Goal: Task Accomplishment & Management: Use online tool/utility

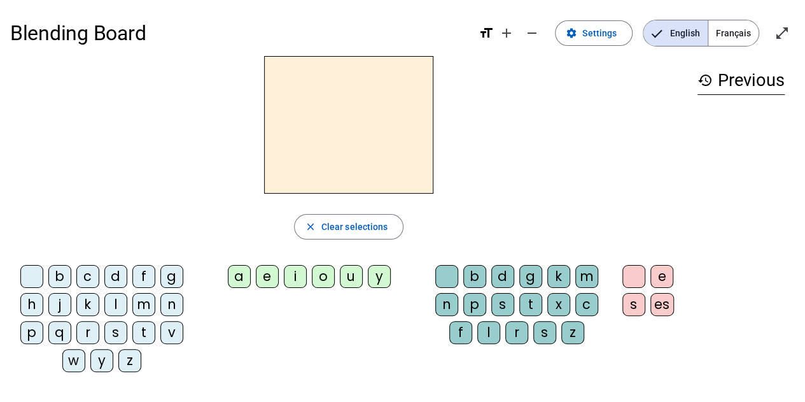
click at [720, 32] on span "Français" at bounding box center [733, 32] width 50 height 25
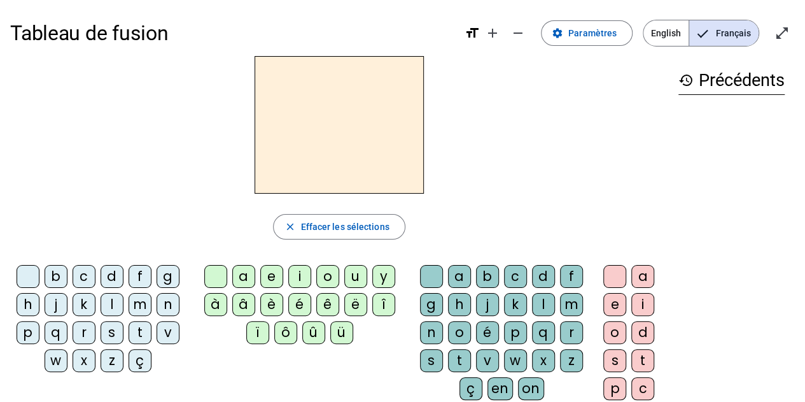
scroll to position [64, 0]
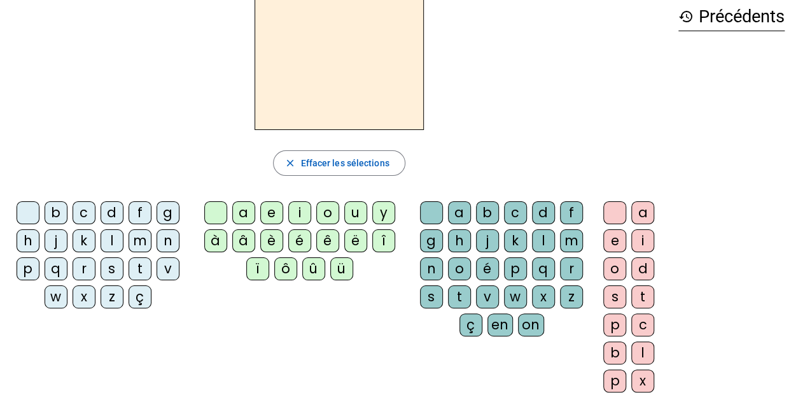
click at [115, 233] on div "l" at bounding box center [112, 240] width 23 height 23
click at [246, 209] on div "a" at bounding box center [243, 212] width 23 height 23
click at [269, 216] on div "e" at bounding box center [271, 212] width 23 height 23
click at [360, 214] on div "u" at bounding box center [355, 212] width 23 height 23
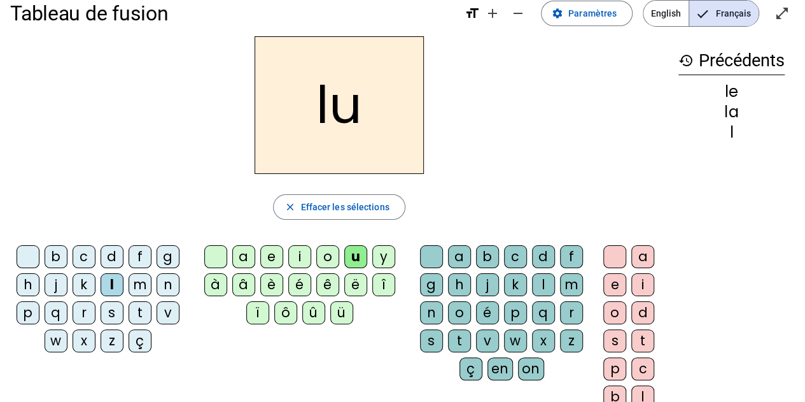
scroll to position [0, 0]
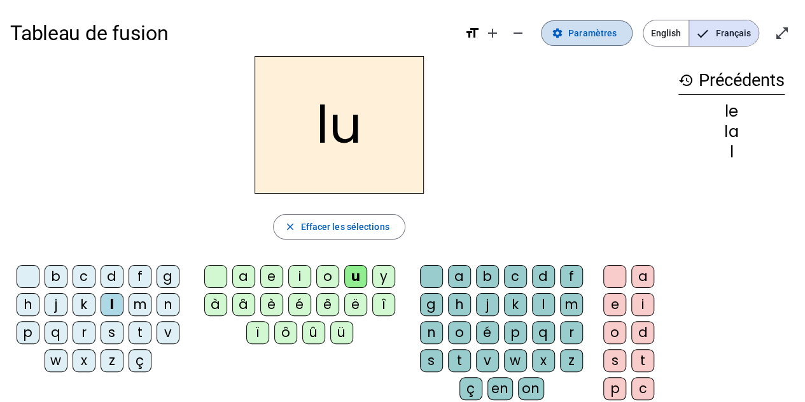
click at [563, 34] on mat-icon "settings" at bounding box center [557, 32] width 11 height 11
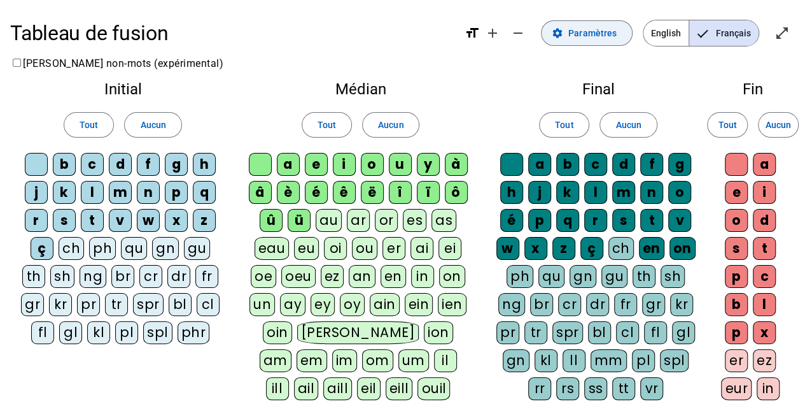
click at [577, 35] on span "Paramètres" at bounding box center [592, 32] width 48 height 15
click at [715, 39] on span "Français" at bounding box center [723, 32] width 69 height 25
